Goal: Use online tool/utility: Utilize a website feature to perform a specific function

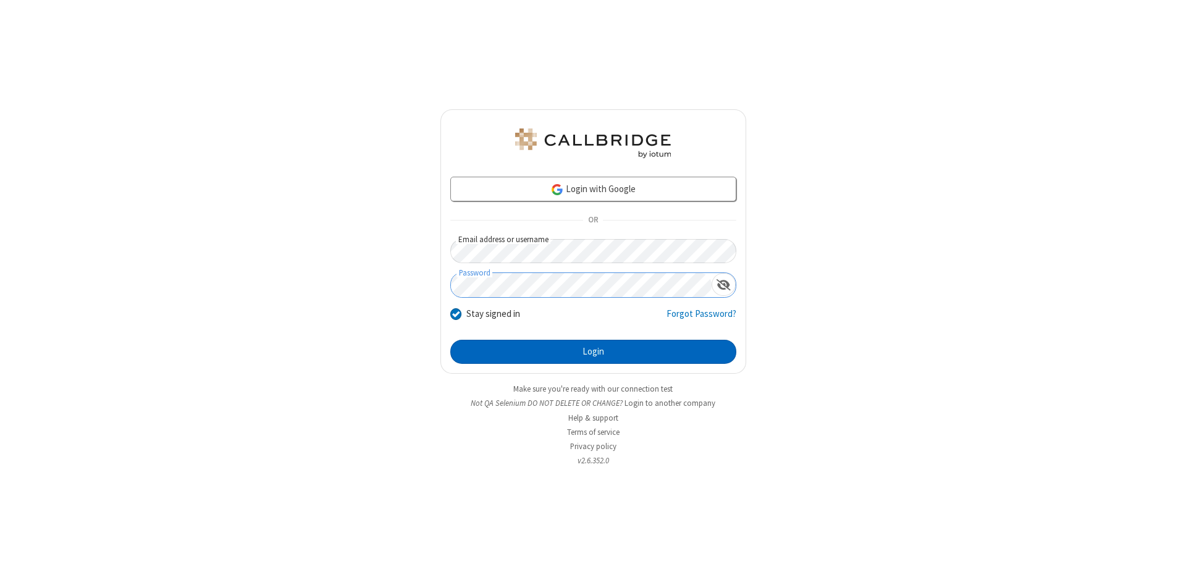
click at [593, 352] on button "Login" at bounding box center [593, 352] width 286 height 25
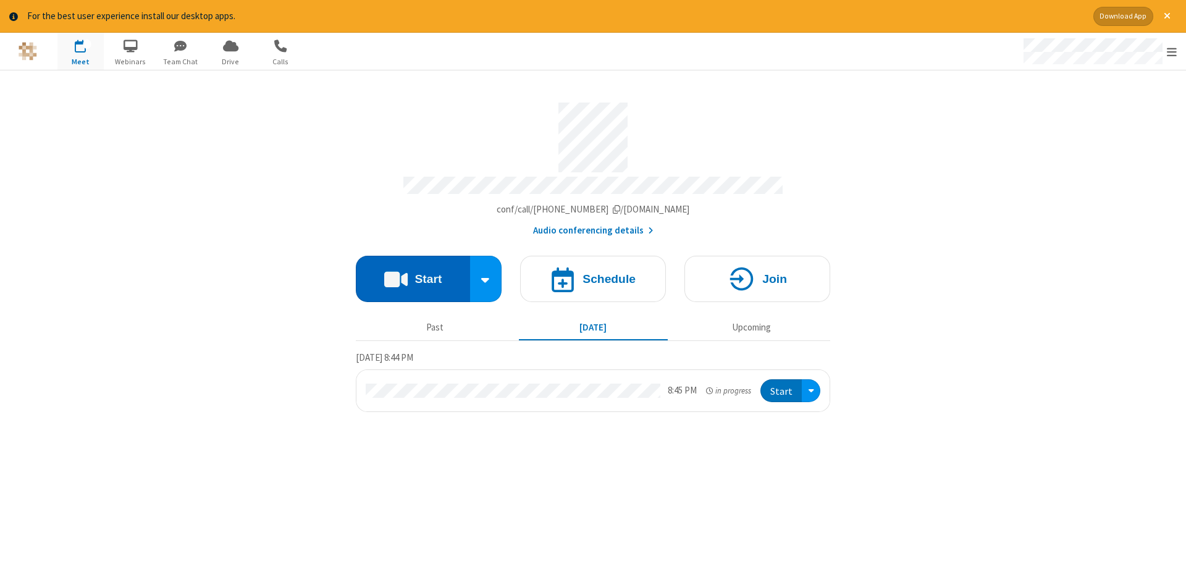
click at [413, 274] on button "Start" at bounding box center [413, 279] width 114 height 46
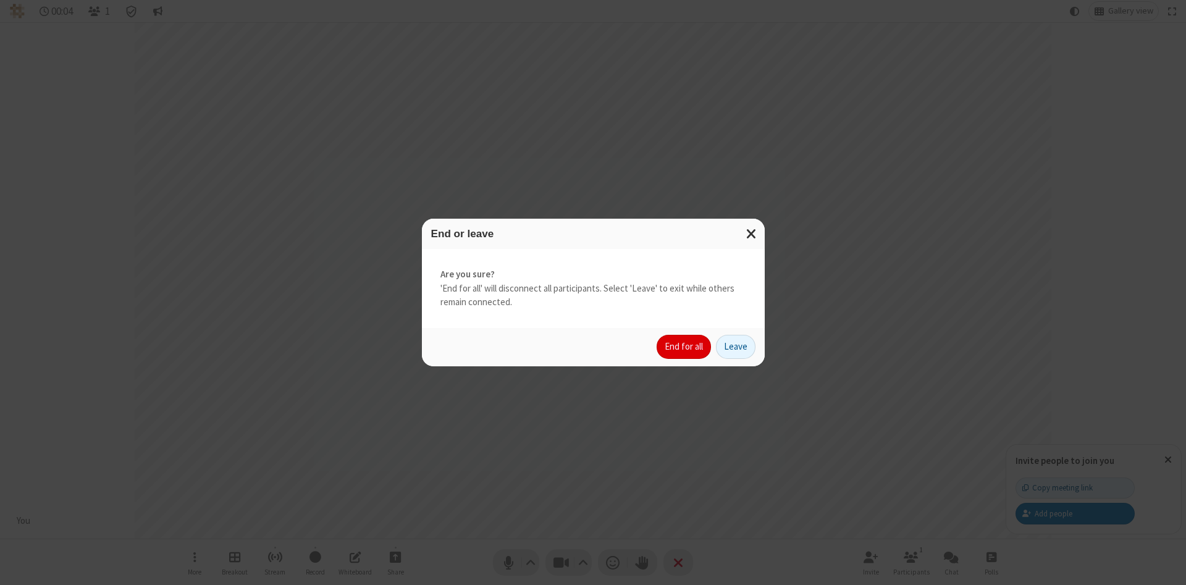
click at [684, 346] on button "End for all" at bounding box center [683, 347] width 54 height 25
